Goal: Feedback & Contribution: Submit feedback/report problem

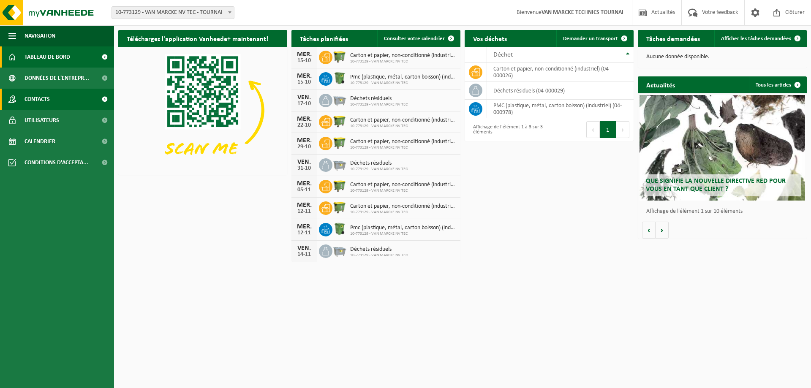
click at [43, 98] on span "Contacts" at bounding box center [36, 99] width 25 height 21
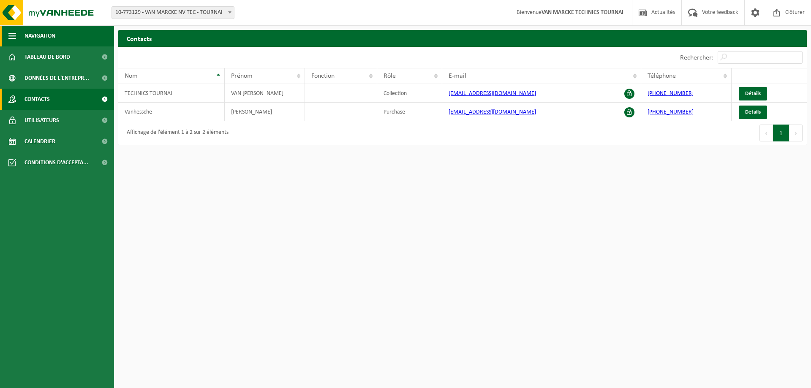
click at [66, 39] on button "Navigation" at bounding box center [57, 35] width 114 height 21
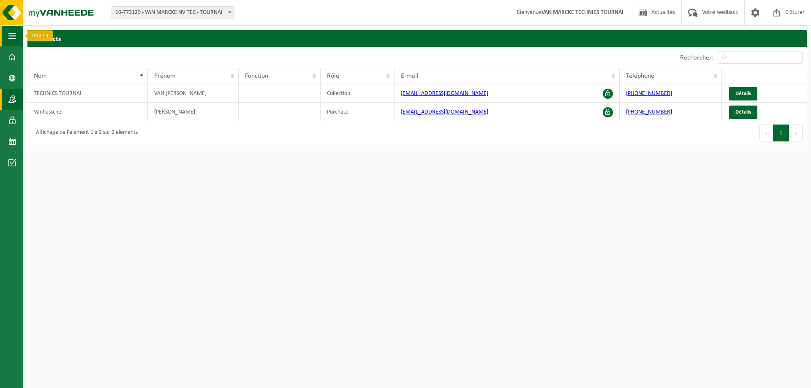
click at [9, 35] on span "button" at bounding box center [12, 35] width 8 height 21
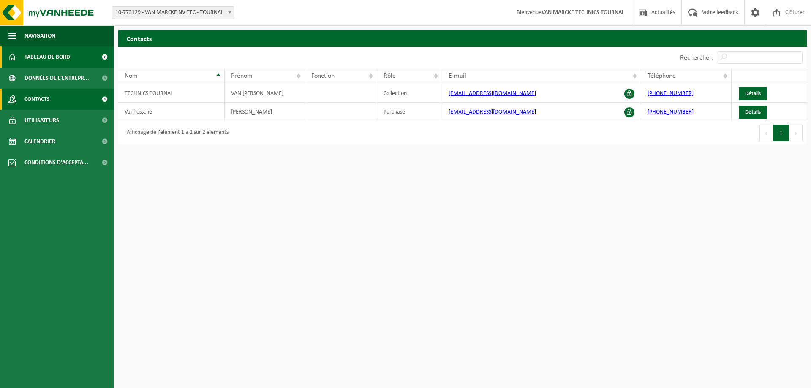
click at [40, 54] on span "Tableau de bord" at bounding box center [47, 56] width 46 height 21
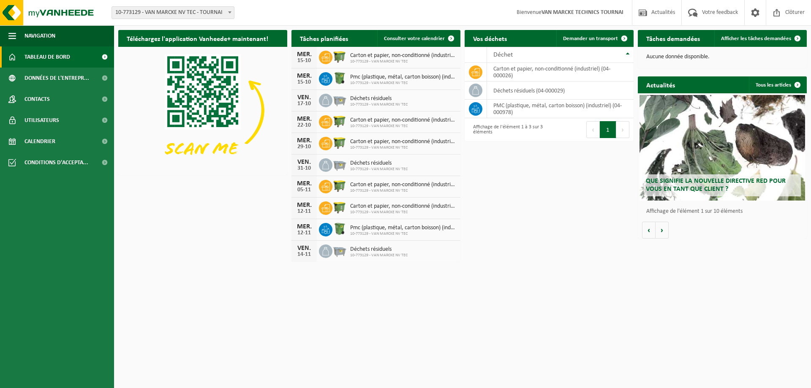
click at [229, 15] on span at bounding box center [230, 12] width 8 height 11
drag, startPoint x: 222, startPoint y: 12, endPoint x: 427, endPoint y: 15, distance: 205.3
click at [427, 15] on div "Site: 10-773129 - VAN MARCKE NV TEC - TOURNAI 10-773129 - VAN MARCKE NV TEC - T…" at bounding box center [405, 13] width 811 height 26
click at [694, 14] on span at bounding box center [693, 12] width 14 height 25
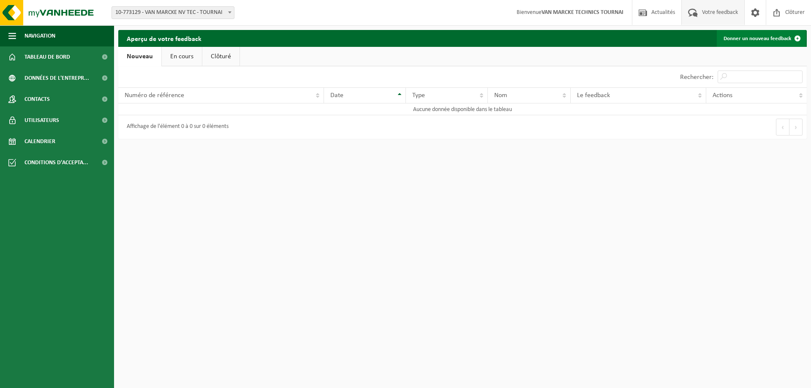
click at [760, 37] on link "Donner un nouveau feedback" at bounding box center [761, 38] width 89 height 17
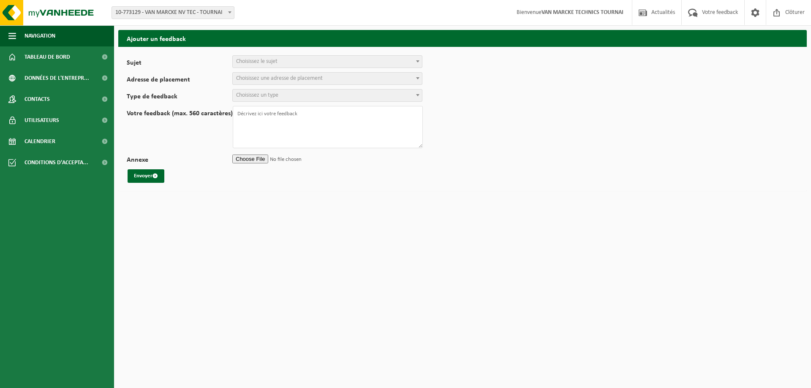
select select
click at [293, 63] on span "Choisissez le sujet" at bounding box center [327, 62] width 189 height 12
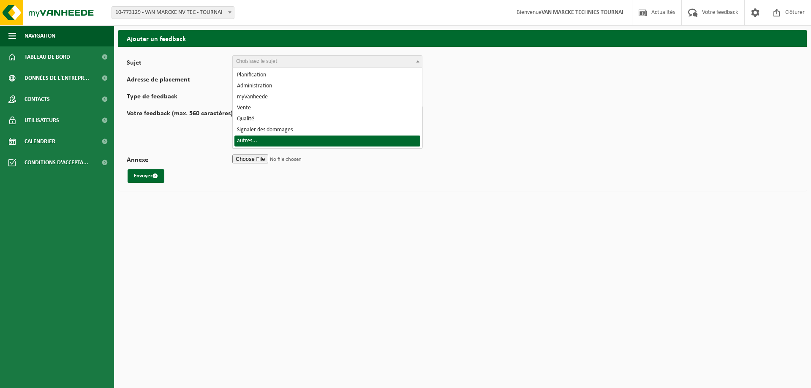
select select "32"
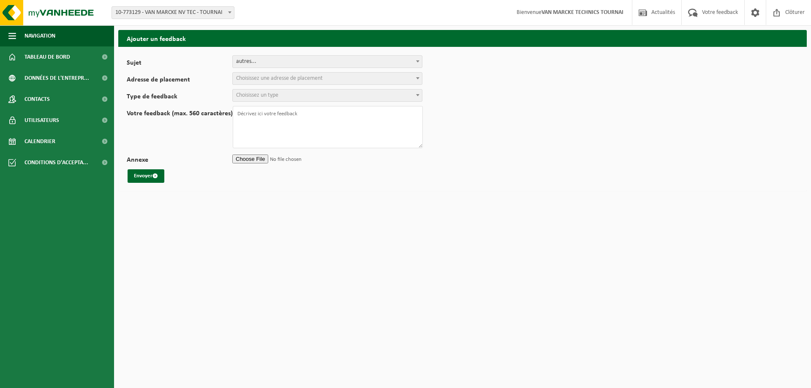
click at [271, 80] on span "Choisissez une adresse de placement" at bounding box center [279, 78] width 87 height 6
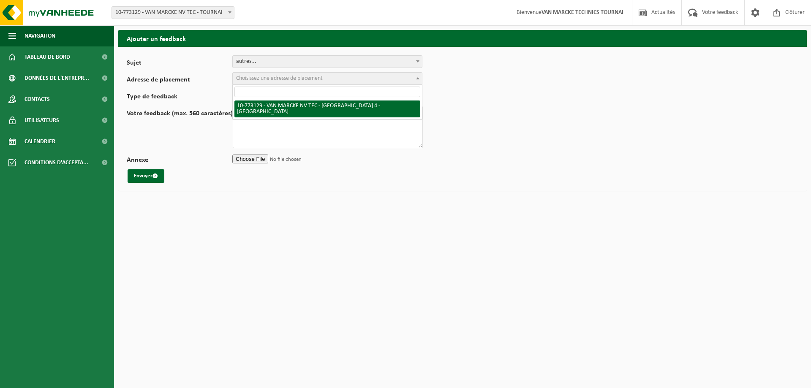
select select "19840"
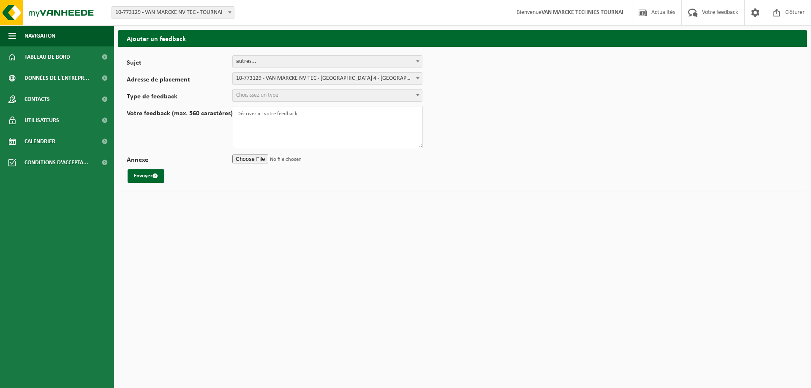
click at [289, 97] on span "Choisissez un type" at bounding box center [327, 96] width 189 height 12
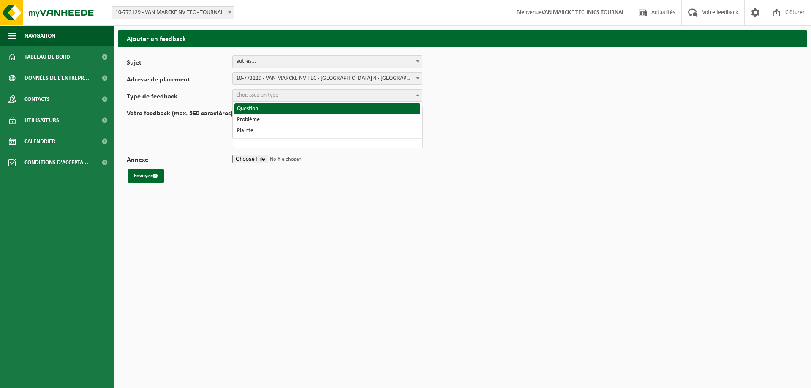
select select "QUE"
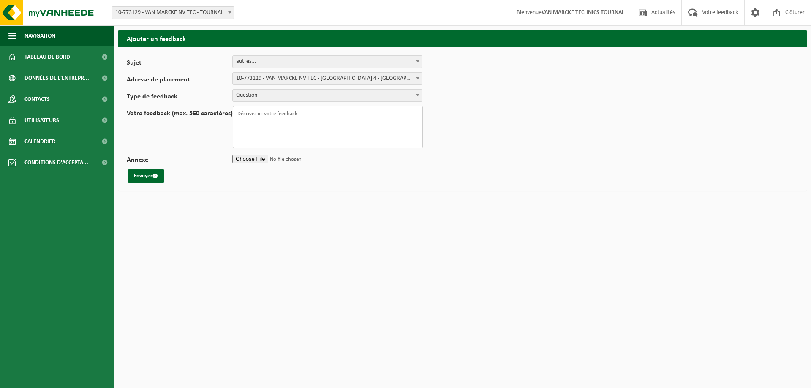
click at [275, 113] on textarea "Votre feedback (max. 560 caractères)" at bounding box center [328, 127] width 190 height 42
click at [395, 141] on textarea "bonjour, nous avons oublié de sortir hier soir notre container a carton et sacs…" at bounding box center [328, 127] width 190 height 42
click at [395, 144] on textarea "bonjour, nous avons oublié de sortir hier soir notre container a carton et sacs…" at bounding box center [328, 127] width 190 height 42
click at [283, 144] on textarea "bonjour, nous avons oublié de sortir hier soir notre container a carton et sacs…" at bounding box center [328, 127] width 190 height 42
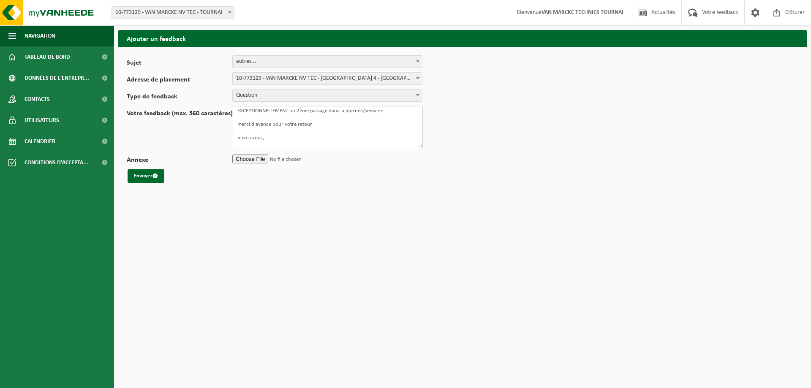
type textarea "bonjour, nous avons oublié de sortir hier soir notre container a carton et sacs…"
click at [419, 63] on span at bounding box center [417, 61] width 8 height 11
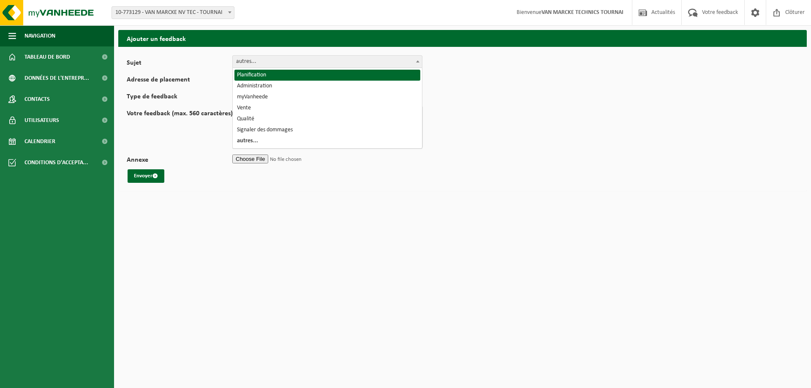
select select "1"
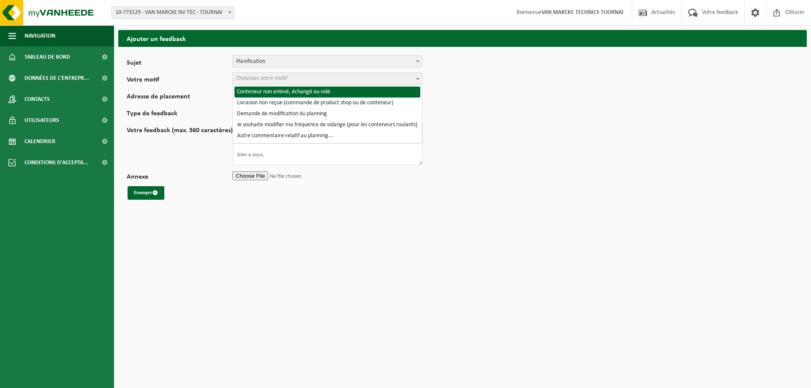
click at [310, 77] on span "Choisissez votre motif" at bounding box center [327, 79] width 189 height 12
select select "2"
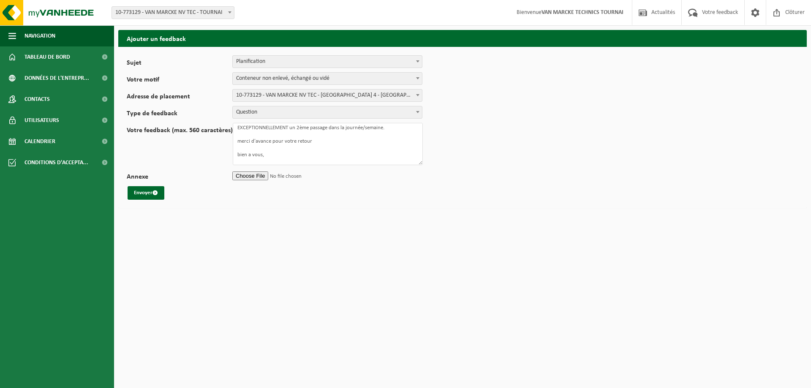
click at [417, 112] on b at bounding box center [417, 112] width 3 height 2
click at [145, 196] on button "Envoyer" at bounding box center [146, 193] width 37 height 14
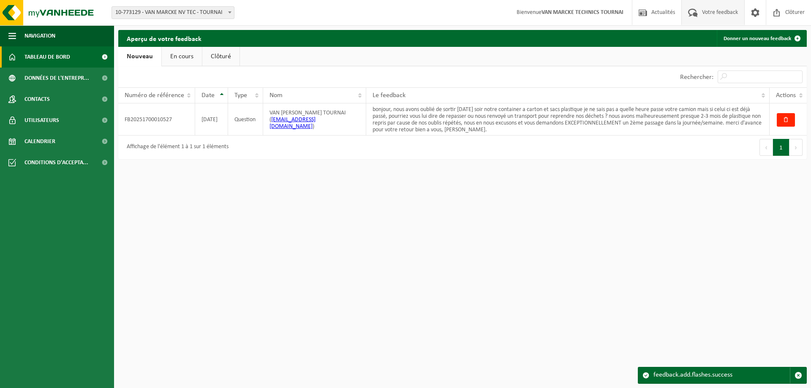
click at [52, 59] on span "Tableau de bord" at bounding box center [47, 56] width 46 height 21
